Goal: Task Accomplishment & Management: Manage account settings

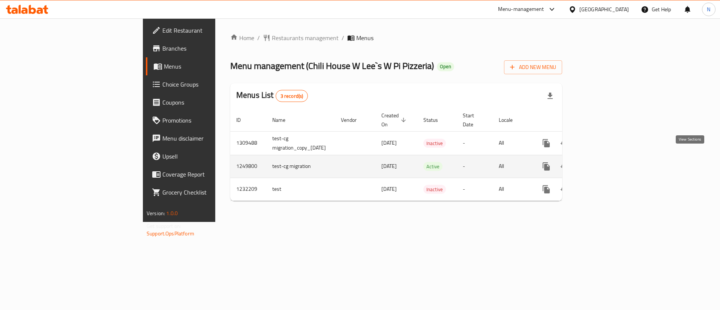
click at [605, 162] on icon "enhanced table" at bounding box center [600, 166] width 9 height 9
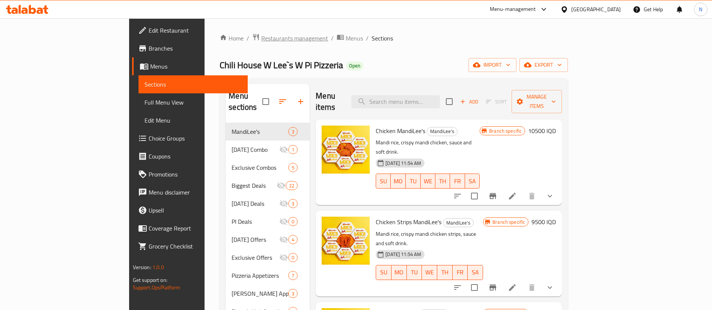
click at [261, 39] on span "Restaurants management" at bounding box center [294, 38] width 67 height 9
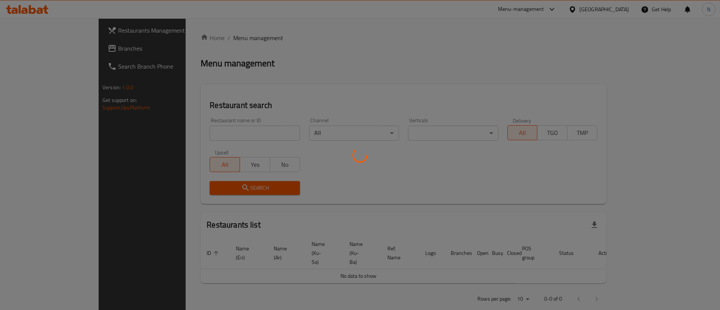
click at [210, 125] on div at bounding box center [360, 155] width 720 height 310
click at [212, 131] on div at bounding box center [360, 155] width 720 height 310
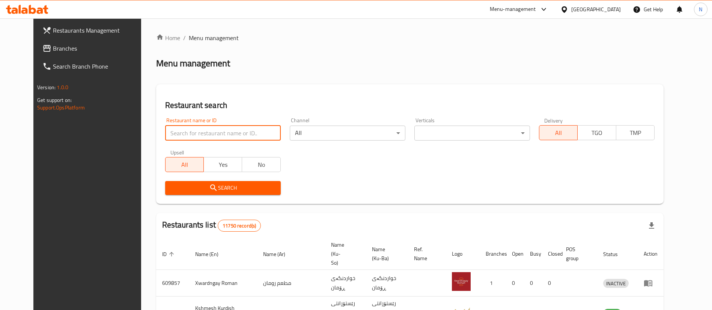
click at [212, 131] on input "search" at bounding box center [223, 133] width 116 height 15
click button "Search" at bounding box center [223, 188] width 116 height 14
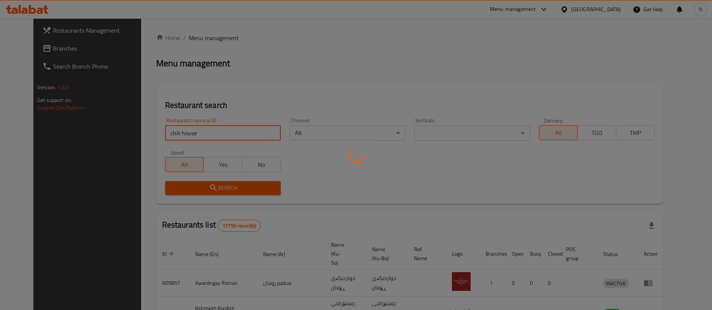
type input "chili house"
click button "Search" at bounding box center [223, 188] width 116 height 14
click at [215, 131] on div at bounding box center [356, 155] width 712 height 310
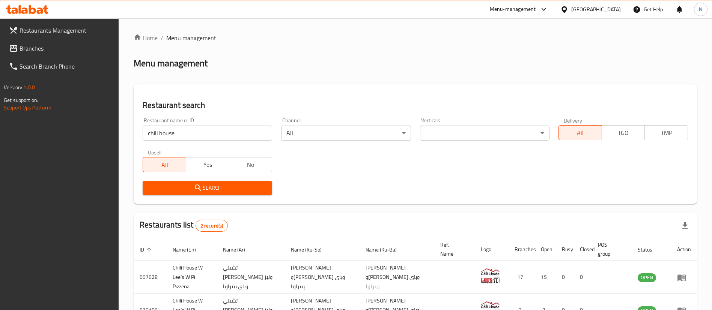
click at [233, 184] on span "Search" at bounding box center [207, 187] width 117 height 9
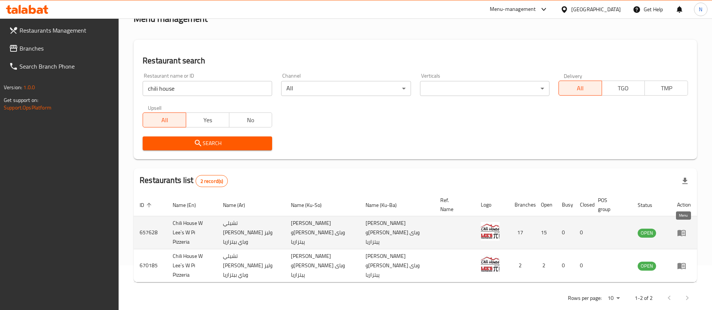
click at [684, 228] on icon "enhanced table" at bounding box center [681, 232] width 9 height 9
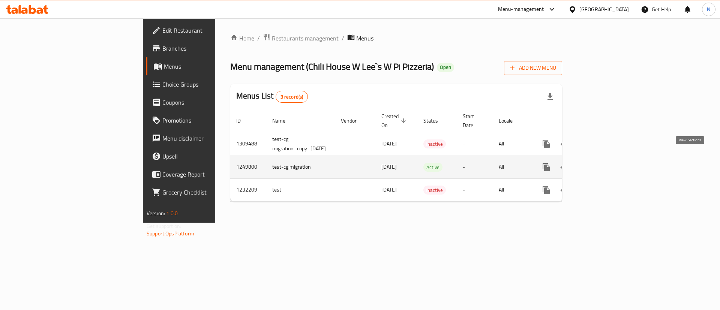
click at [605, 163] on icon "enhanced table" at bounding box center [600, 167] width 9 height 9
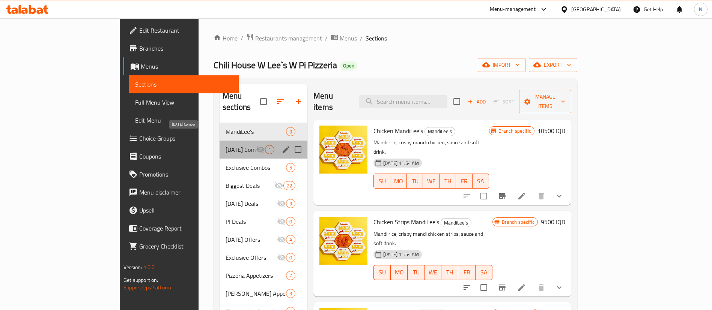
click at [225, 145] on span "Ramadan Combo" at bounding box center [240, 149] width 30 height 9
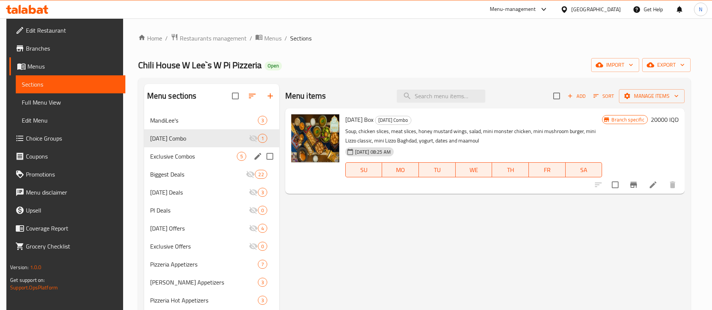
click at [188, 159] on span "Exclusive Combos" at bounding box center [193, 156] width 87 height 9
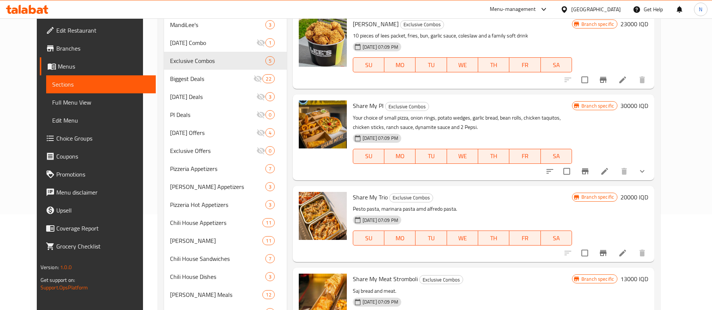
scroll to position [91, 0]
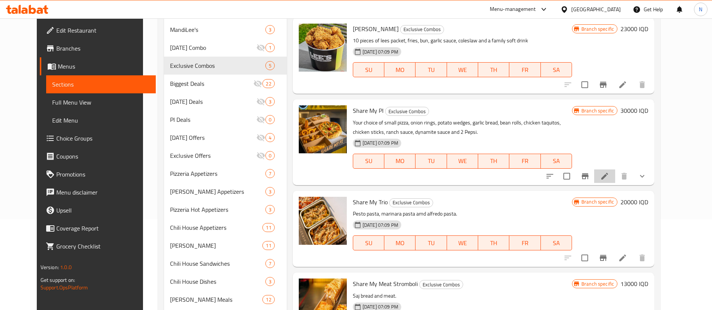
click at [615, 180] on li at bounding box center [604, 177] width 21 height 14
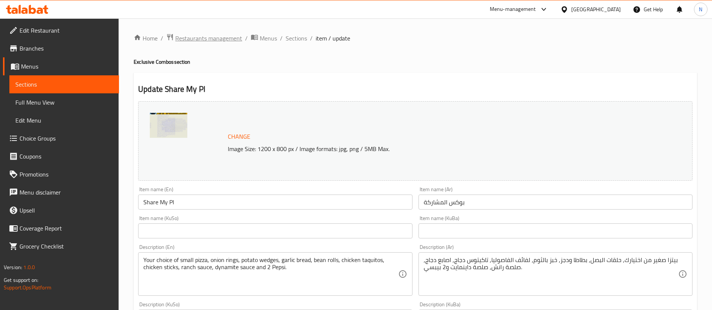
click at [210, 40] on span "Restaurants management" at bounding box center [208, 38] width 67 height 9
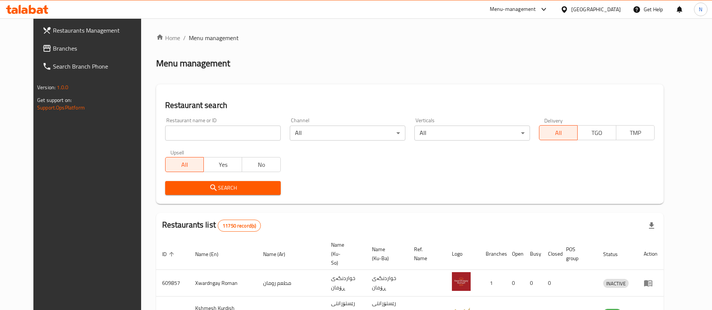
click at [536, 11] on div "Menu-management" at bounding box center [513, 9] width 46 height 9
click at [524, 50] on div "Agent Campaigns Center" at bounding box center [511, 50] width 57 height 8
